Goal: Obtain resource: Download file/media

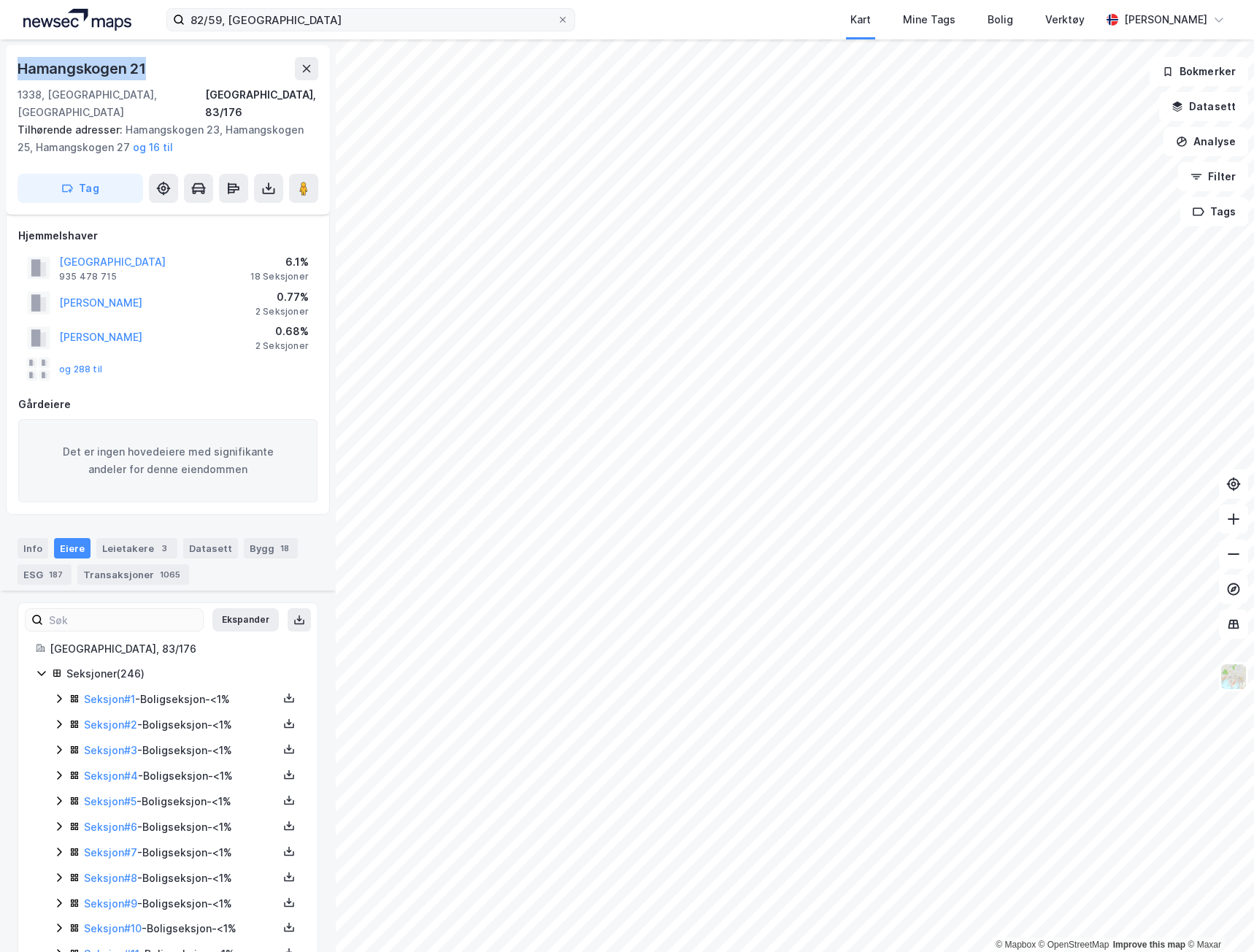
scroll to position [6023, 0]
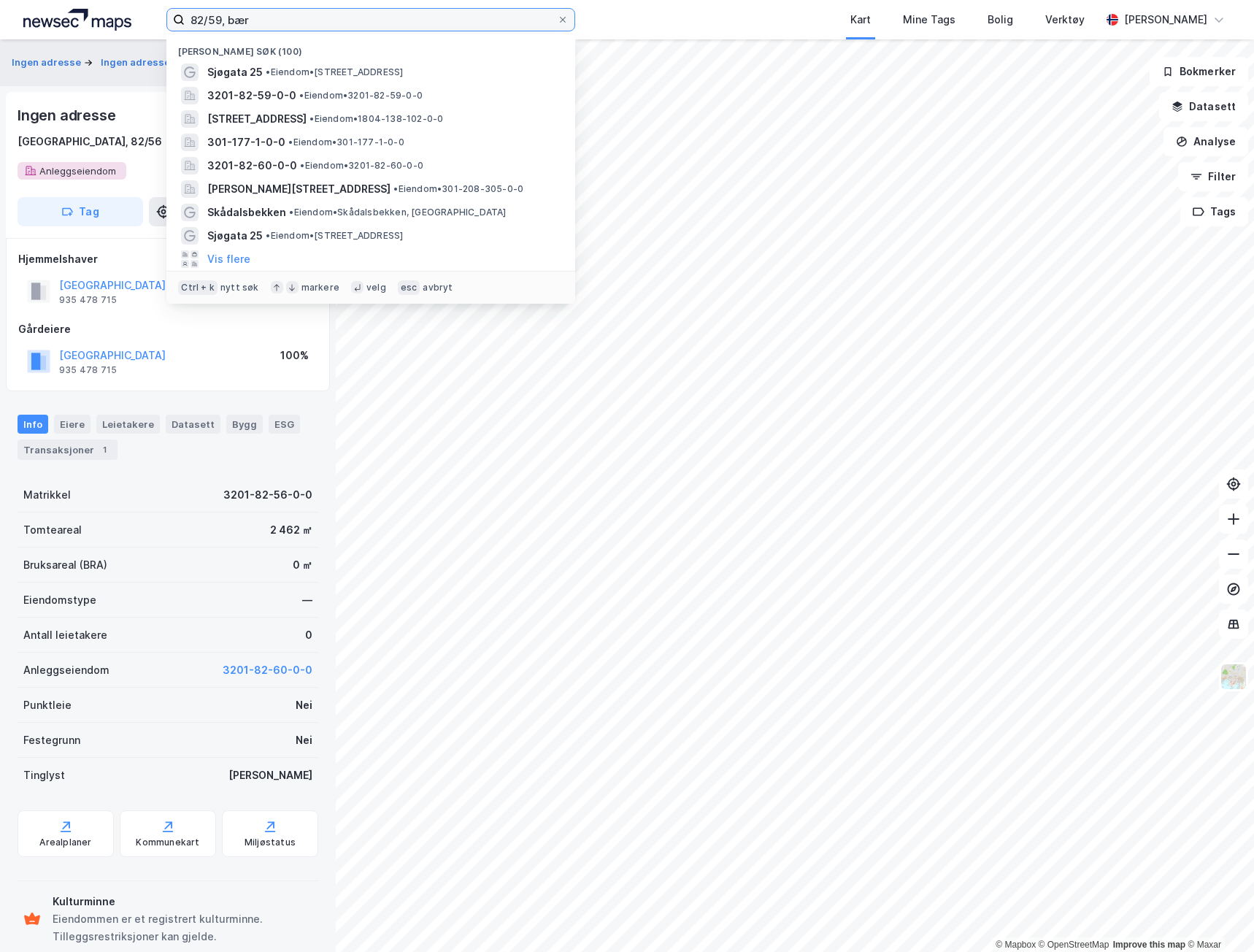
click at [389, 16] on input "82/59, bær" at bounding box center [371, 20] width 372 height 22
click at [388, 16] on input "82/59, bær" at bounding box center [371, 20] width 372 height 22
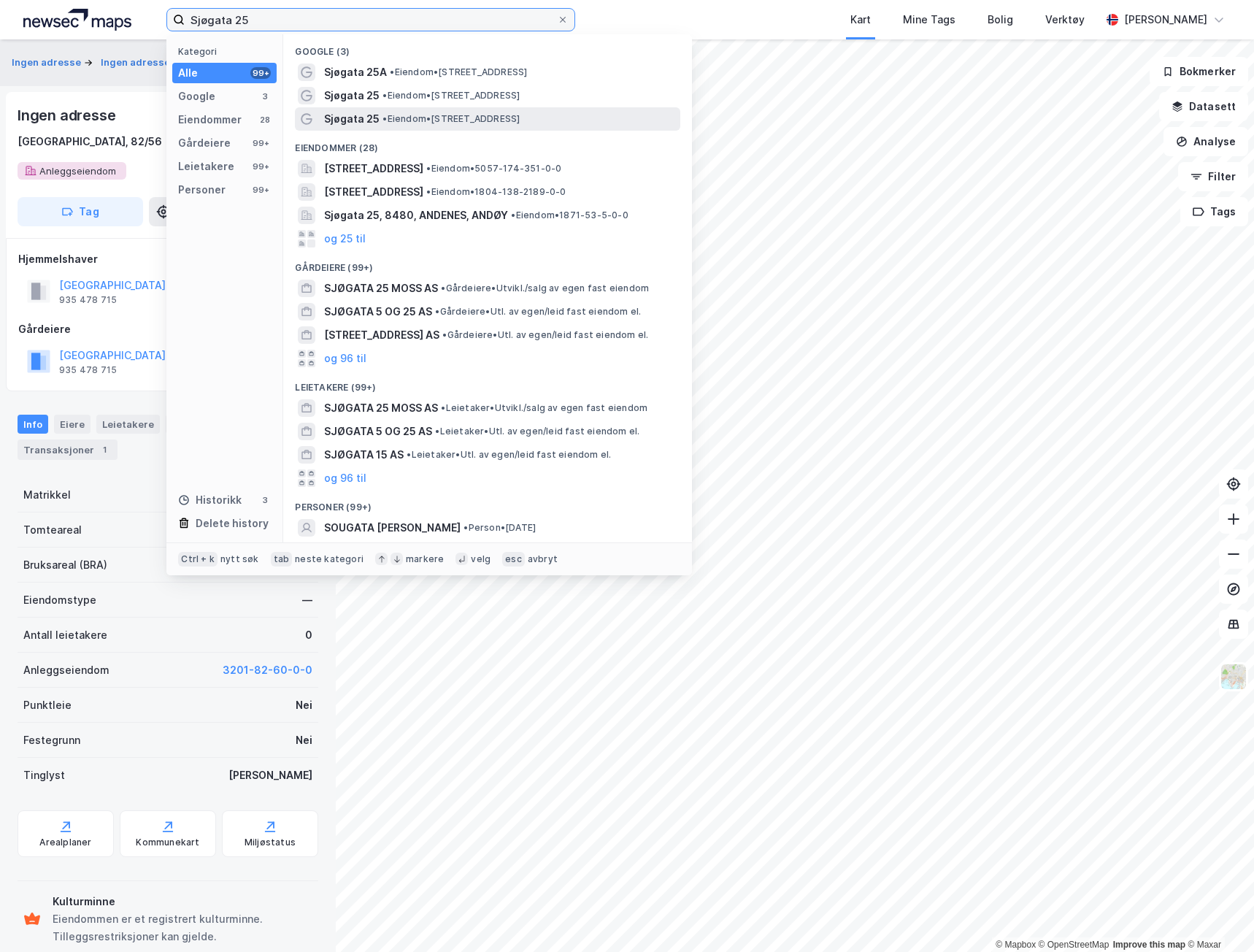
type input "Sjøgata 25"
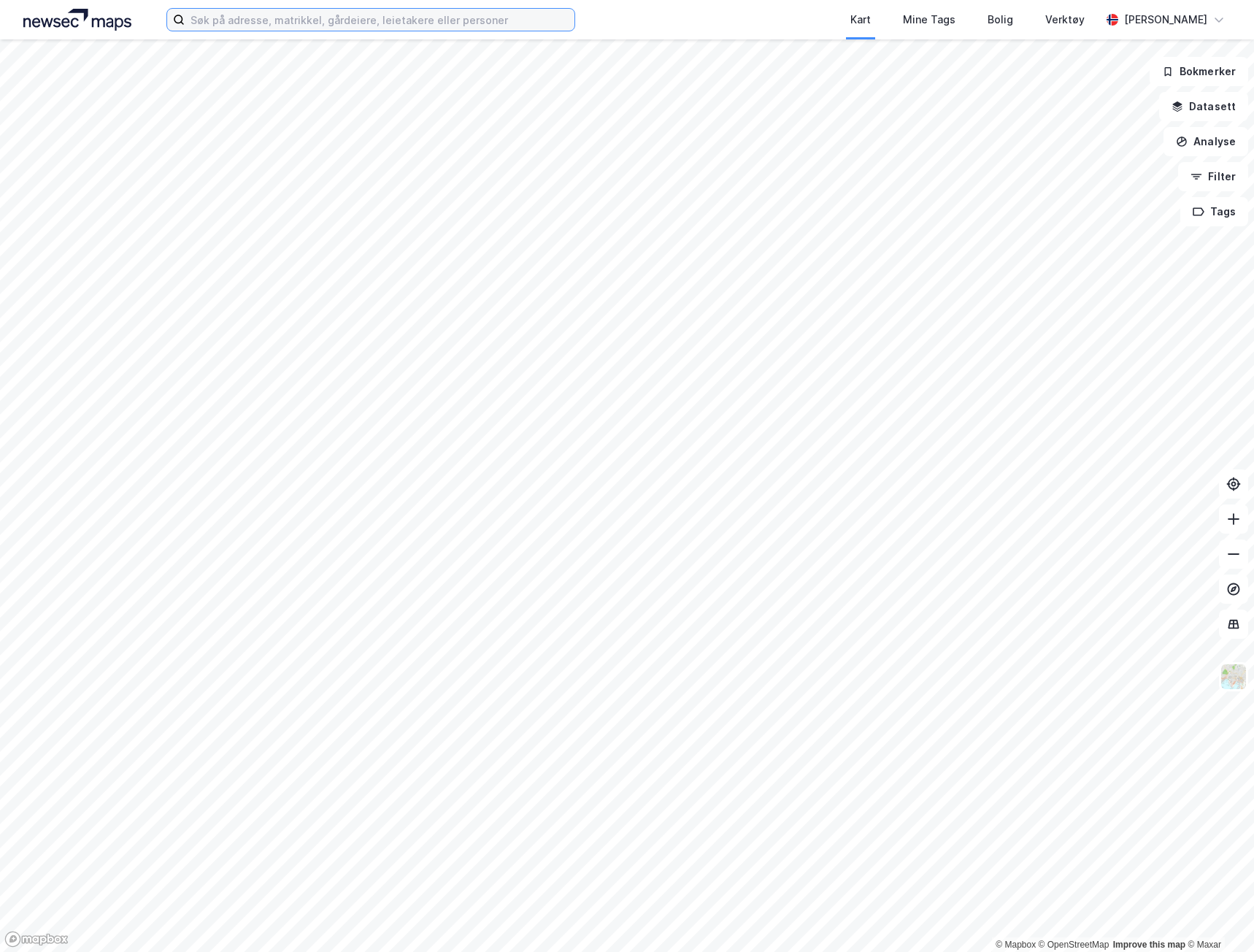
click at [422, 27] on input at bounding box center [380, 20] width 390 height 22
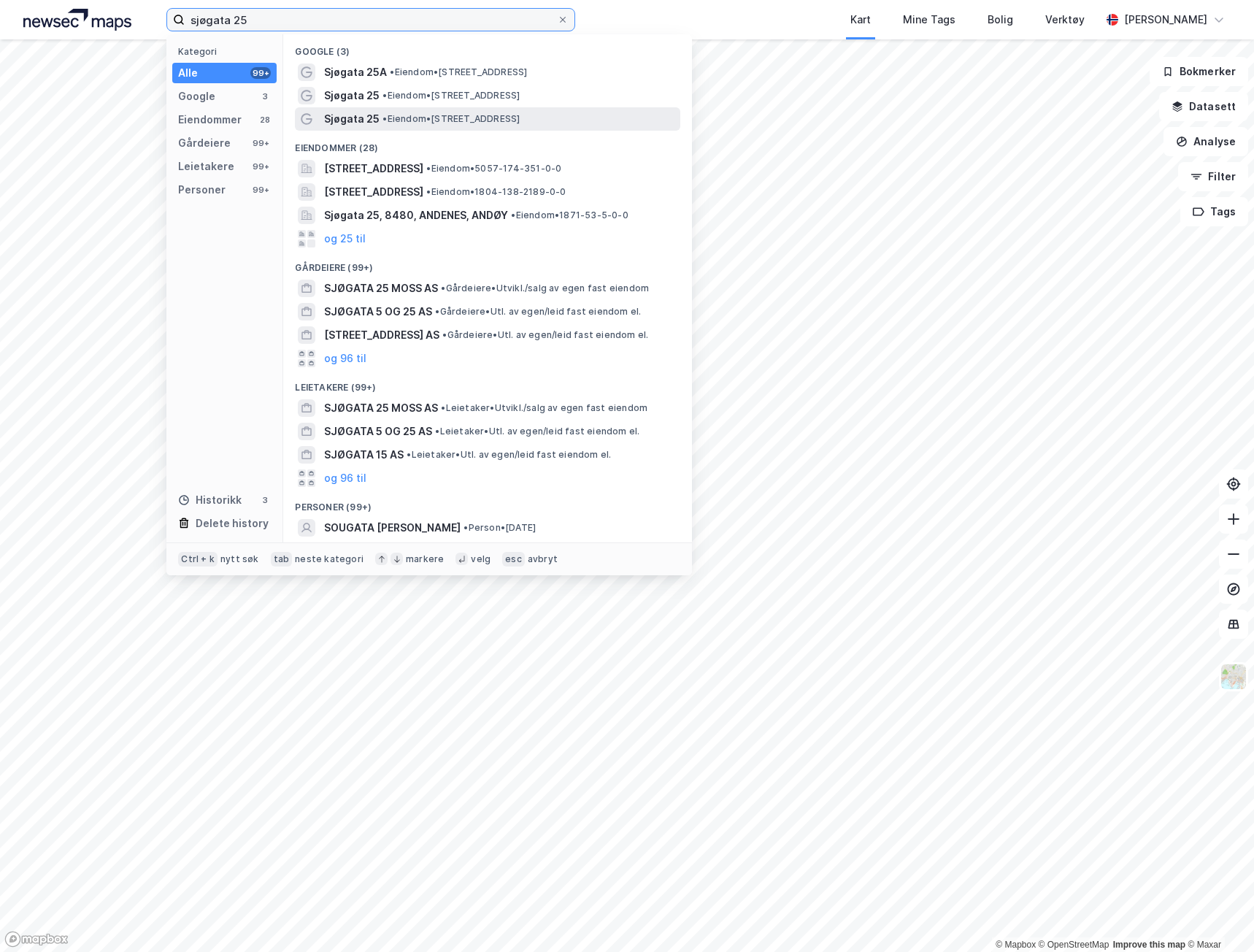
type input "sjøgata 25"
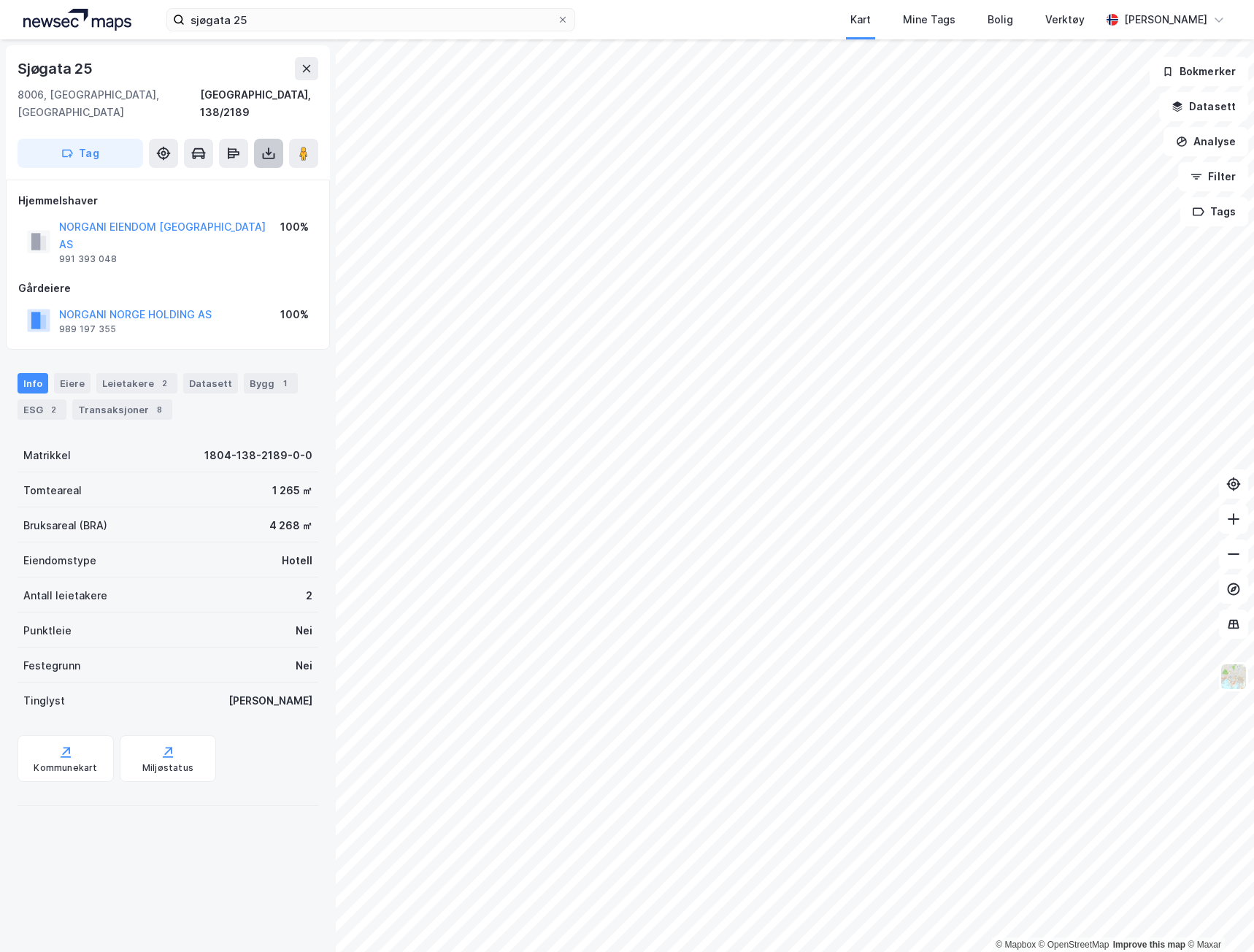
click at [262, 146] on icon at bounding box center [268, 153] width 15 height 15
click at [261, 171] on div "Last ned grunnbok" at bounding box center [205, 182] width 155 height 24
